Goal: Complete application form

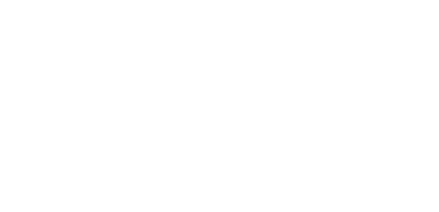
scroll to position [679, 0]
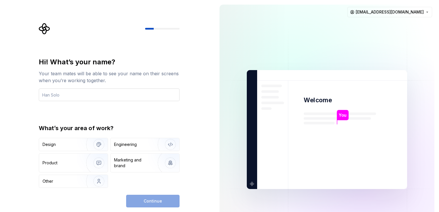
click at [69, 92] on input "text" at bounding box center [109, 94] width 141 height 13
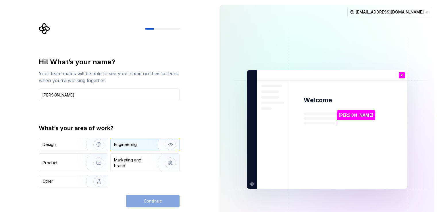
type input "PETER"
click at [131, 141] on div "Engineering" at bounding box center [145, 144] width 69 height 13
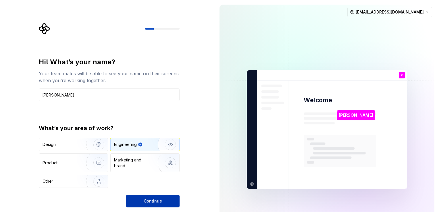
click at [155, 201] on span "Continue" at bounding box center [153, 201] width 18 height 6
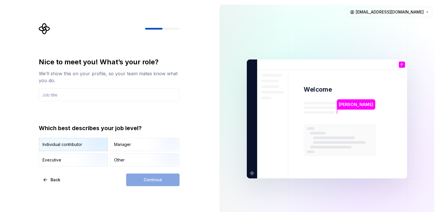
click at [65, 146] on div "Individual contributor" at bounding box center [62, 145] width 40 height 6
click at [138, 178] on div "Continue" at bounding box center [152, 179] width 53 height 13
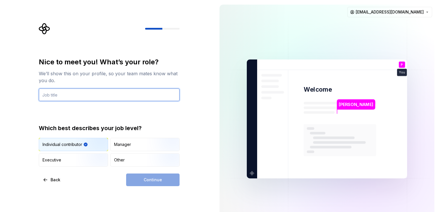
click at [62, 94] on input "text" at bounding box center [109, 94] width 141 height 13
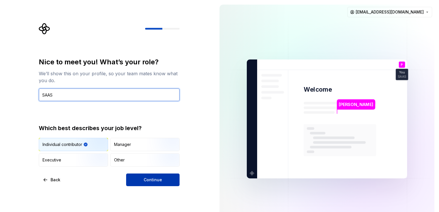
type input "SAAS"
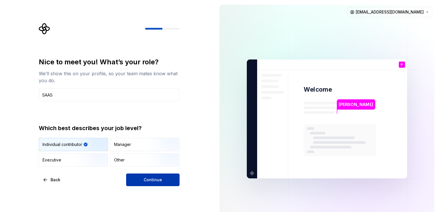
click at [146, 182] on span "Continue" at bounding box center [153, 180] width 18 height 6
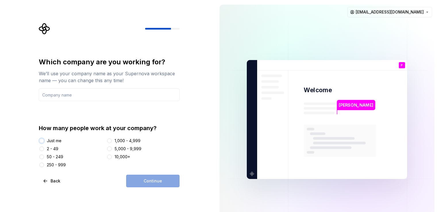
click at [41, 140] on button "Just me" at bounding box center [41, 140] width 5 height 5
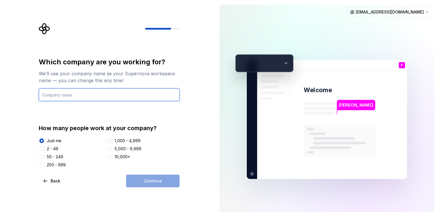
click at [86, 96] on input "text" at bounding box center [109, 94] width 141 height 13
type input "SRK"
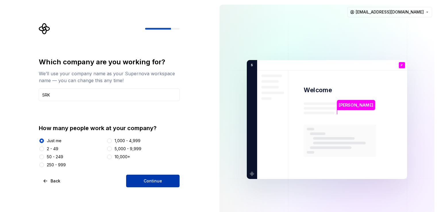
click at [137, 184] on button "Continue" at bounding box center [152, 181] width 53 height 13
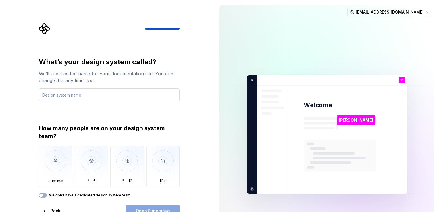
click at [61, 95] on input "text" at bounding box center [109, 94] width 141 height 13
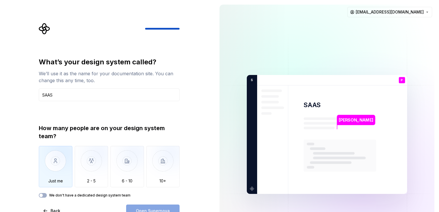
type input "SAAS"
click at [54, 171] on img "button" at bounding box center [56, 165] width 34 height 38
click at [151, 208] on span "Open Supernova" at bounding box center [153, 211] width 34 height 6
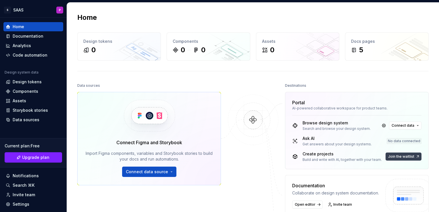
click at [397, 160] on button "Join the waitlist" at bounding box center [403, 156] width 36 height 8
click at [400, 126] on span "Connect data" at bounding box center [402, 125] width 23 height 5
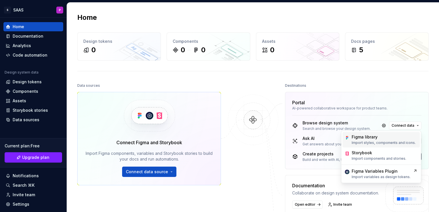
click at [383, 141] on p "Import styles, components and icons." at bounding box center [383, 142] width 64 height 5
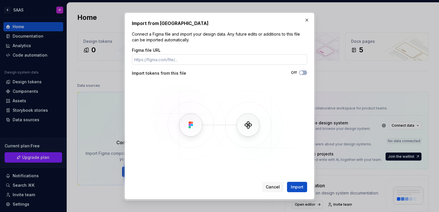
click at [193, 59] on input "Figma file URL" at bounding box center [219, 59] width 175 height 10
click at [270, 186] on span "Cancel" at bounding box center [273, 187] width 14 height 6
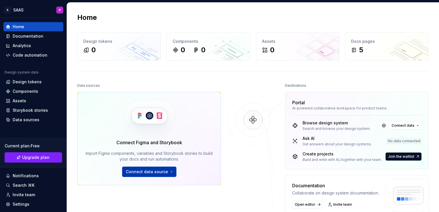
click at [156, 170] on span "Connect data source" at bounding box center [147, 172] width 42 height 6
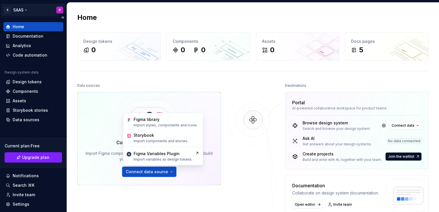
click at [55, 6] on html "S SAAS P Home Documentation Analytics Code automation Design system data Design…" at bounding box center [219, 106] width 439 height 212
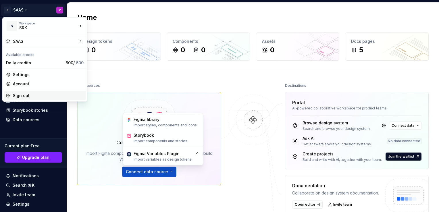
click at [46, 92] on div "Sign out" at bounding box center [45, 95] width 82 height 9
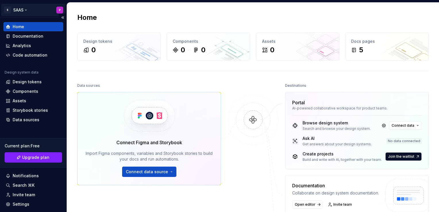
click at [55, 8] on html "S SAAS P Home Documentation Analytics Code automation Design system data Design…" at bounding box center [219, 106] width 439 height 212
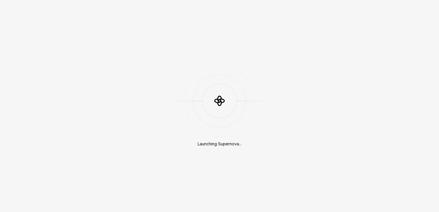
scroll to position [679, 0]
